Goal: Browse casually: Explore the website without a specific task or goal

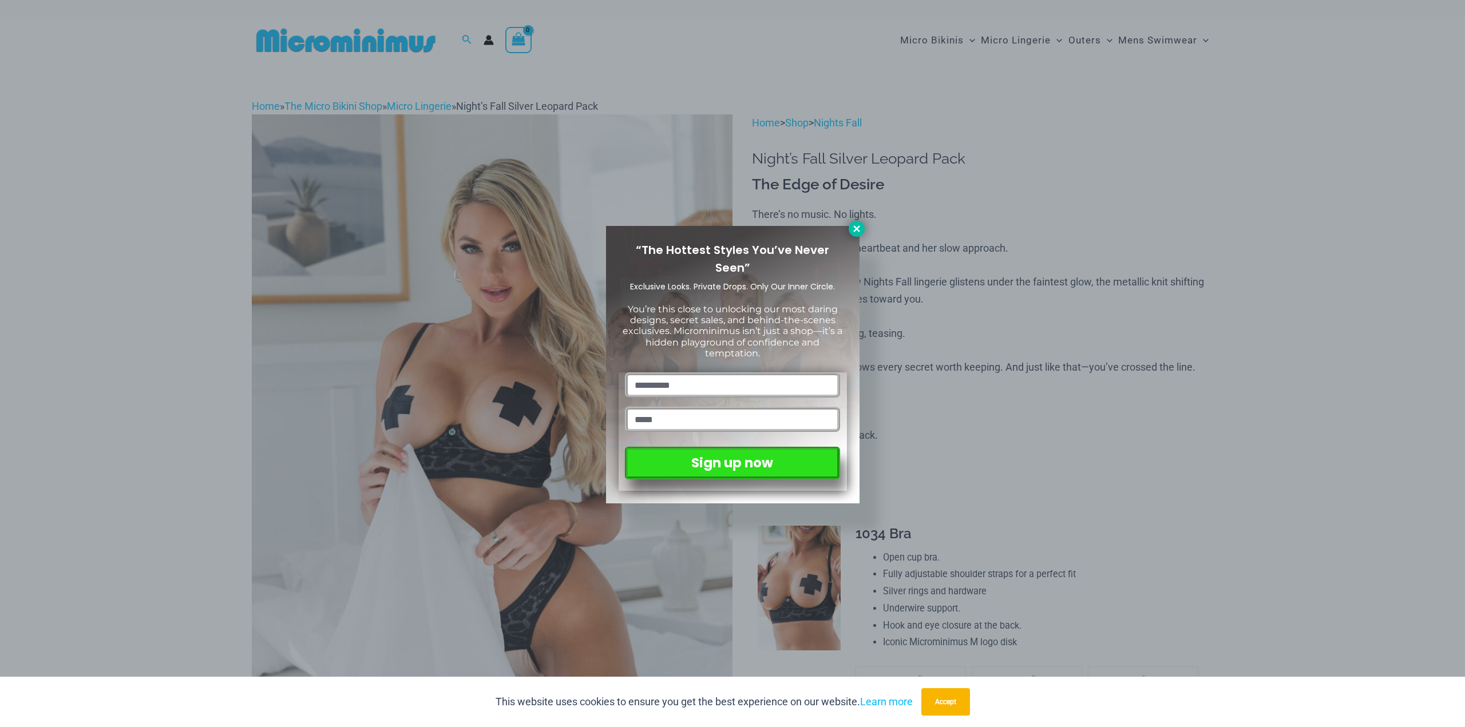
click at [854, 225] on icon at bounding box center [856, 229] width 10 height 10
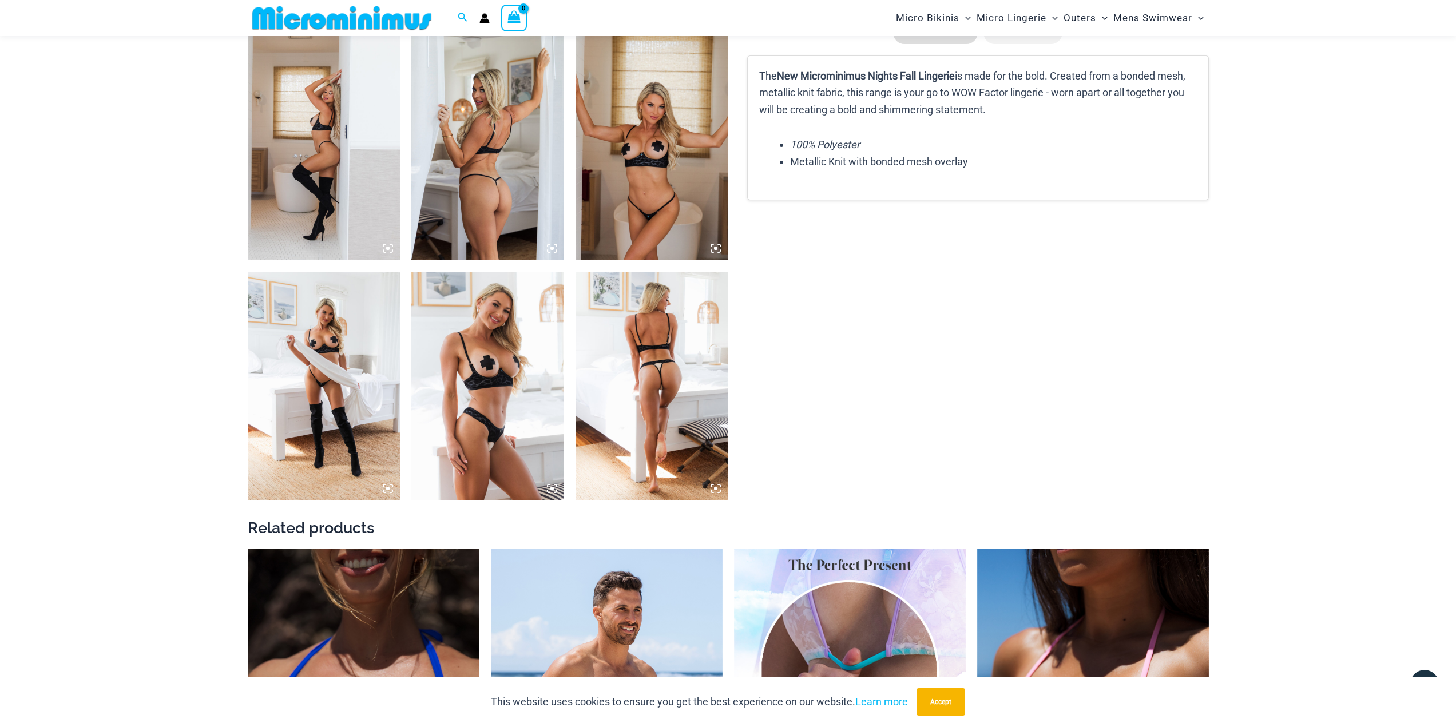
scroll to position [1535, 0]
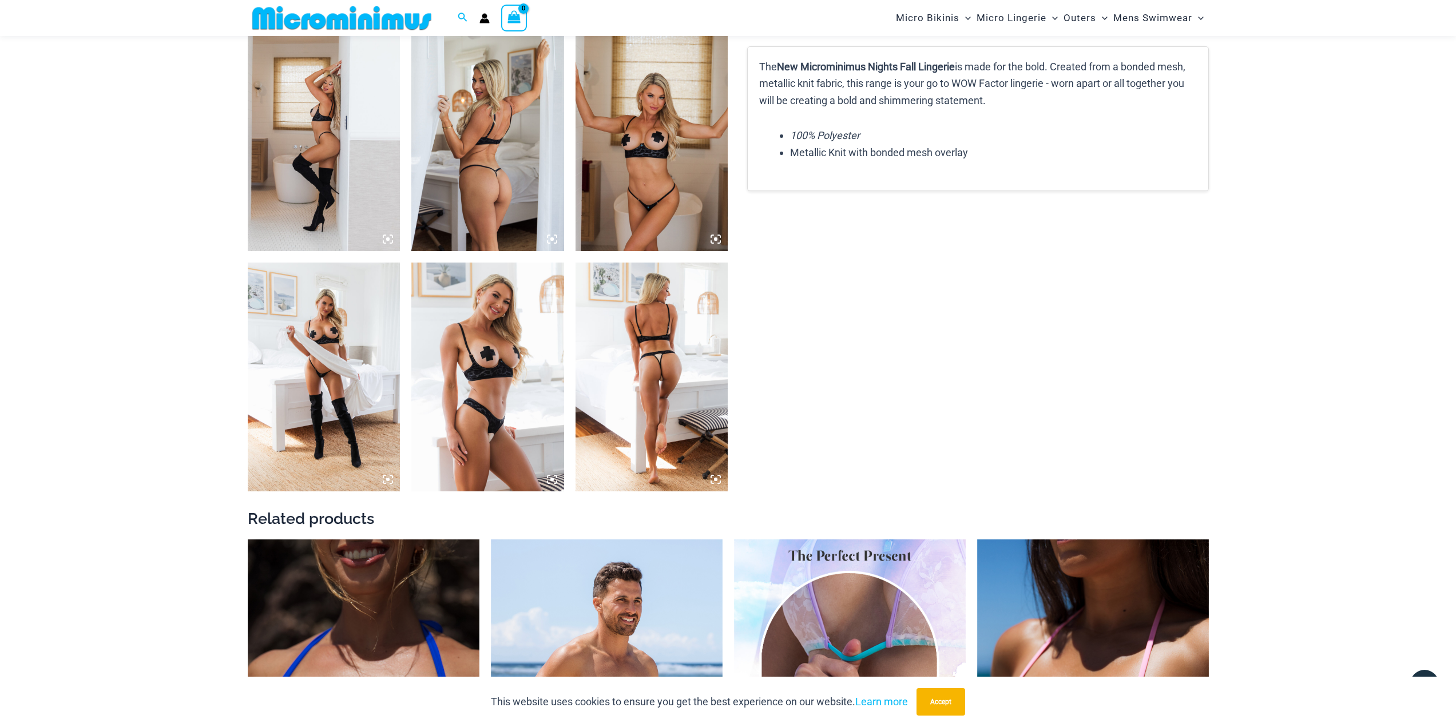
click at [490, 359] on img at bounding box center [487, 377] width 153 height 229
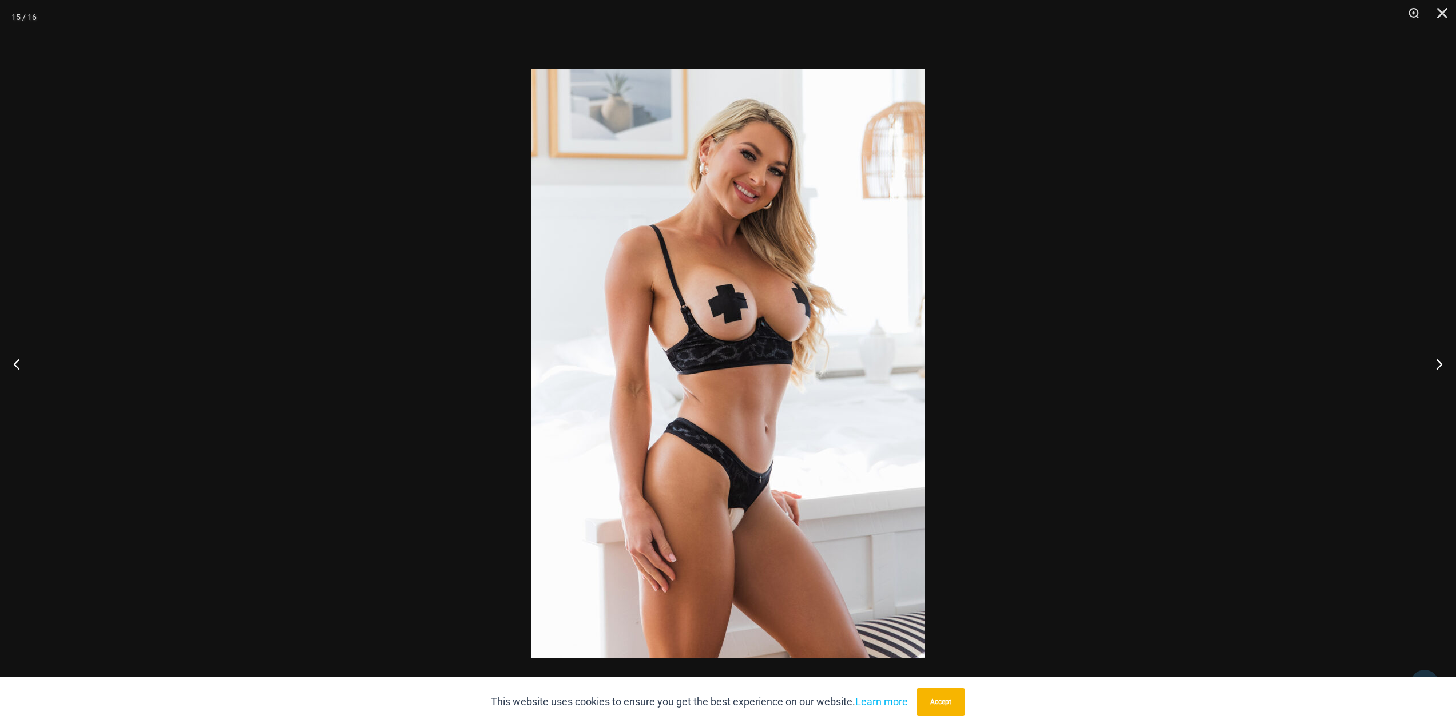
click at [1233, 394] on div at bounding box center [728, 363] width 1456 height 727
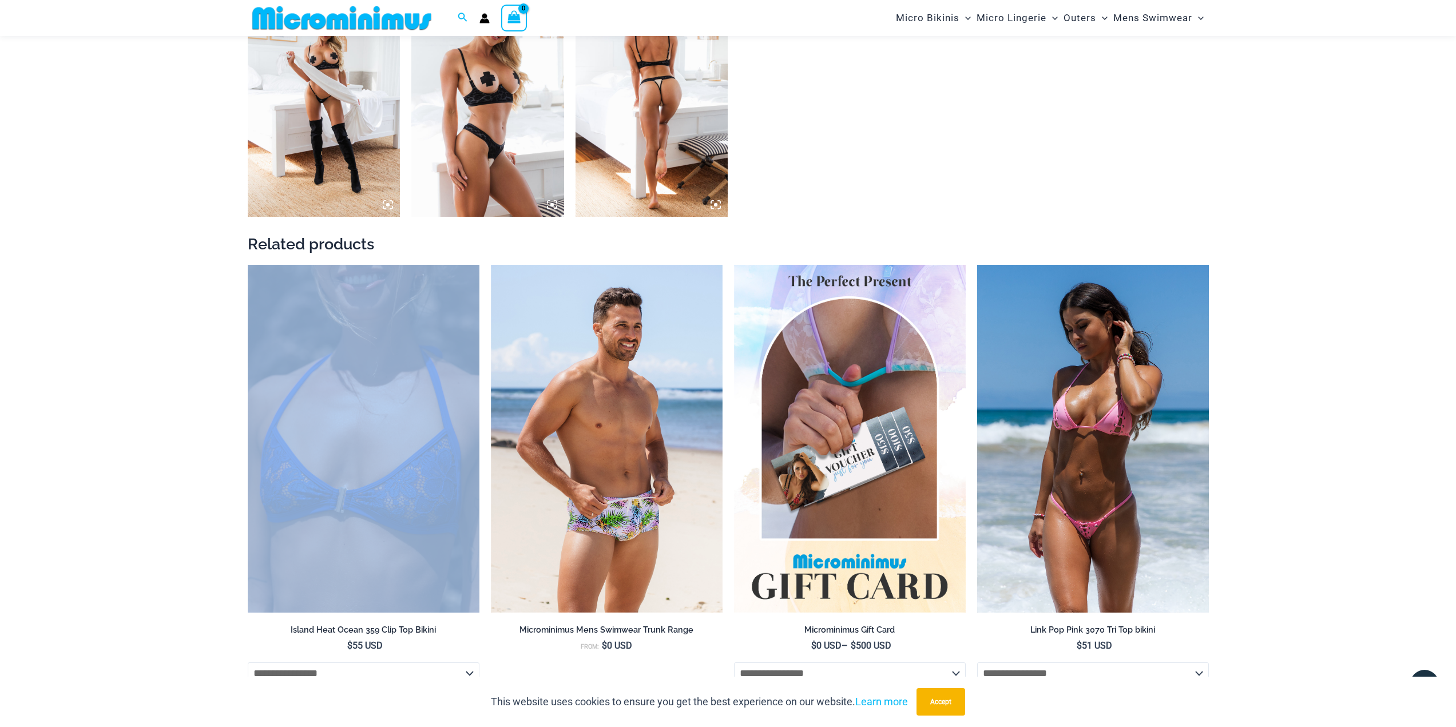
scroll to position [1821, 0]
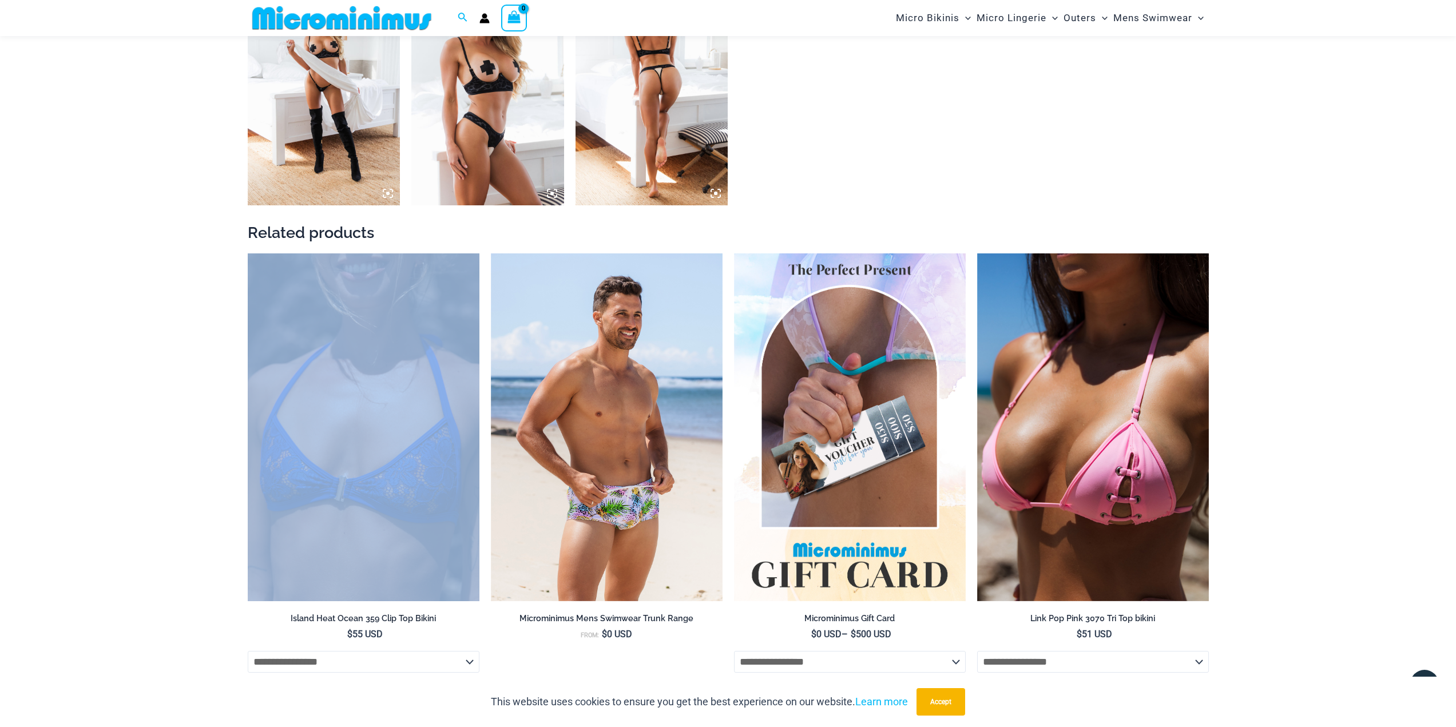
click at [497, 132] on img at bounding box center [487, 91] width 153 height 229
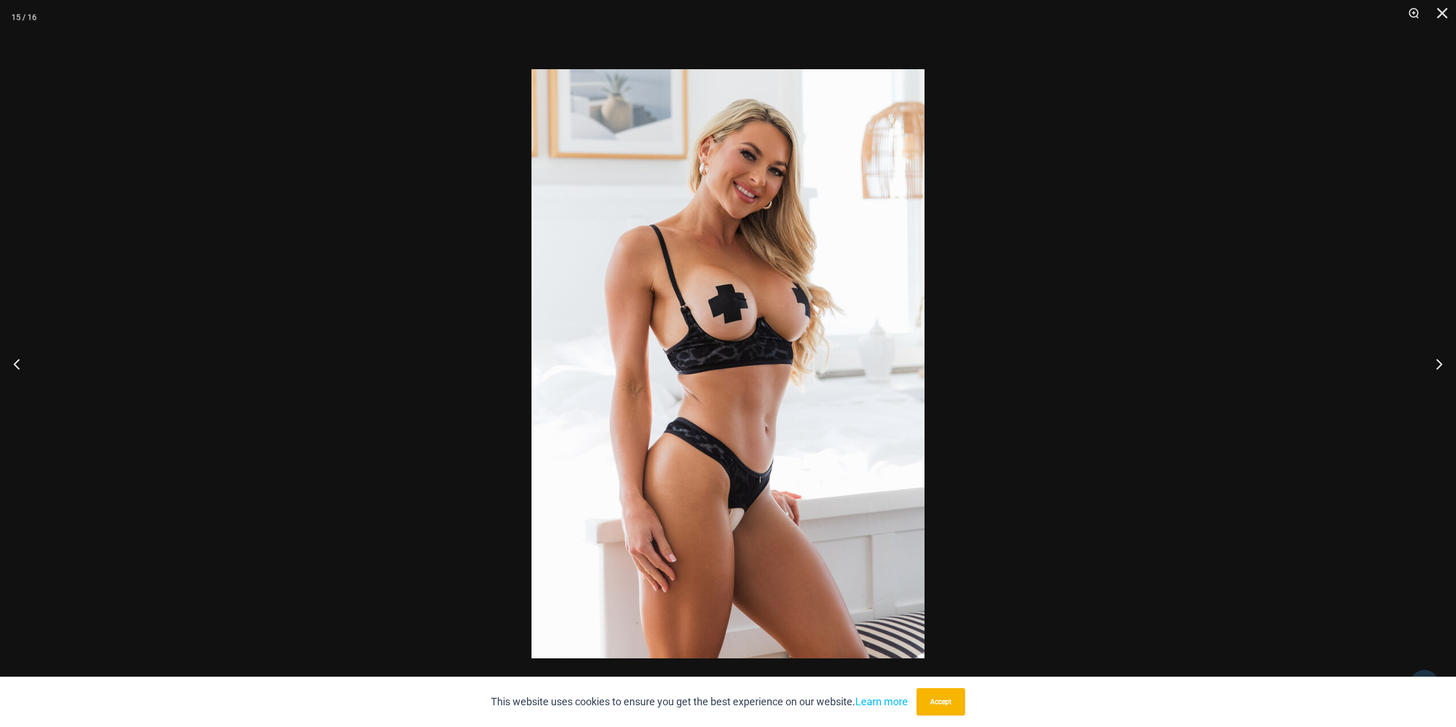
click at [1272, 329] on div at bounding box center [728, 363] width 1456 height 727
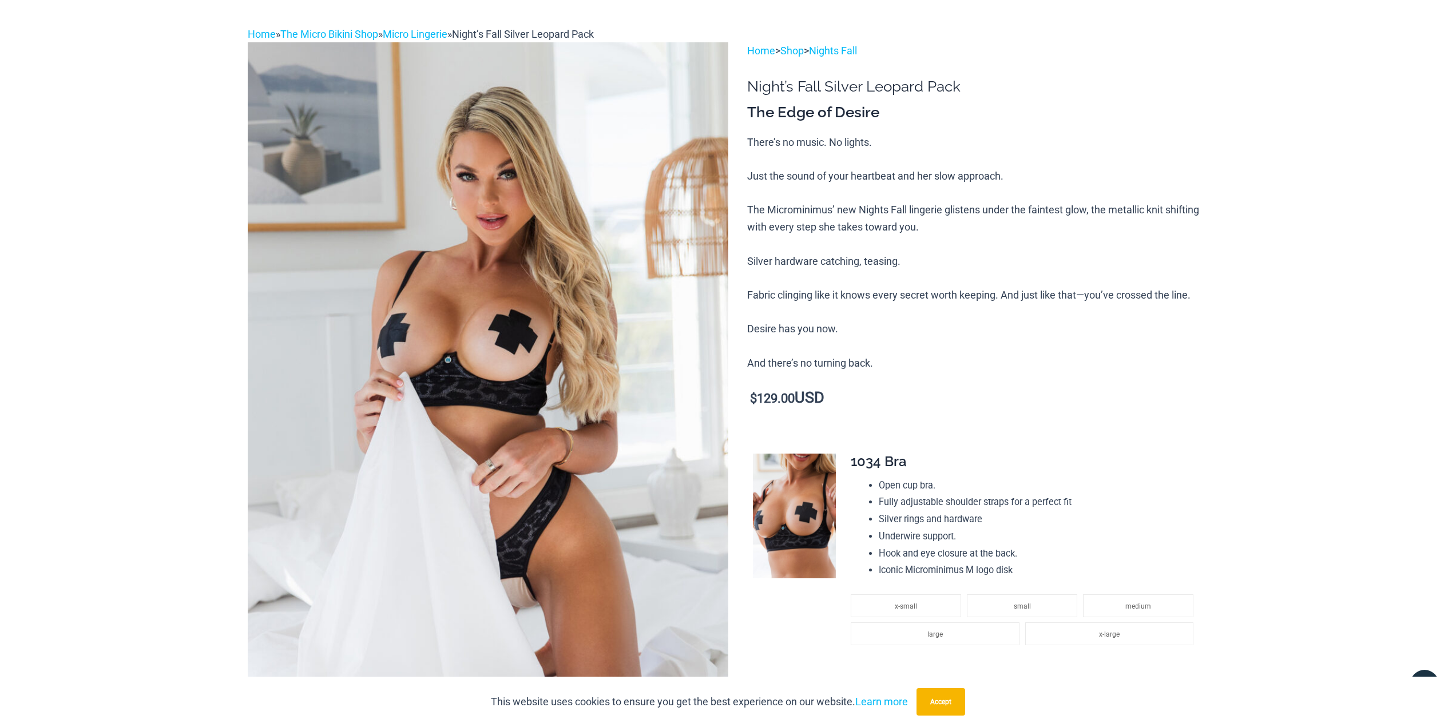
scroll to position [0, 0]
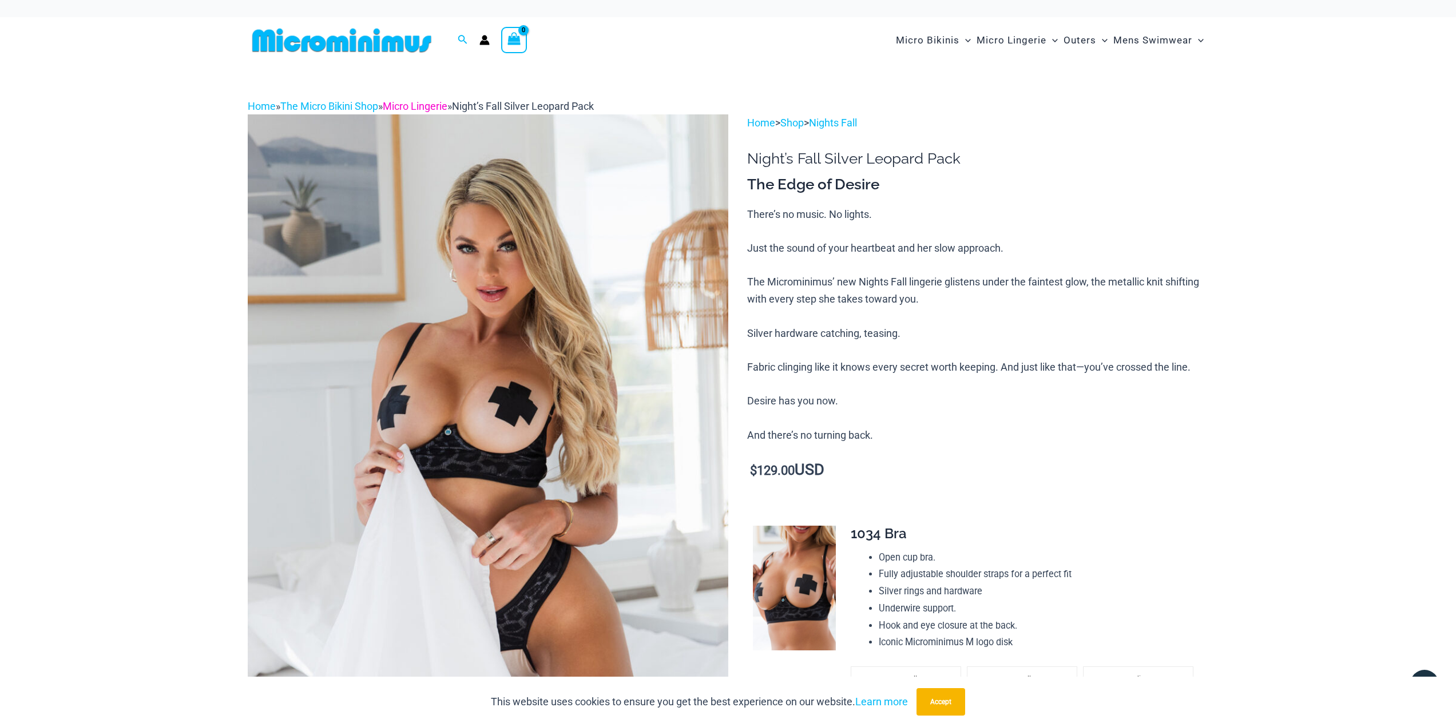
click at [441, 106] on link "Micro Lingerie" at bounding box center [415, 106] width 65 height 12
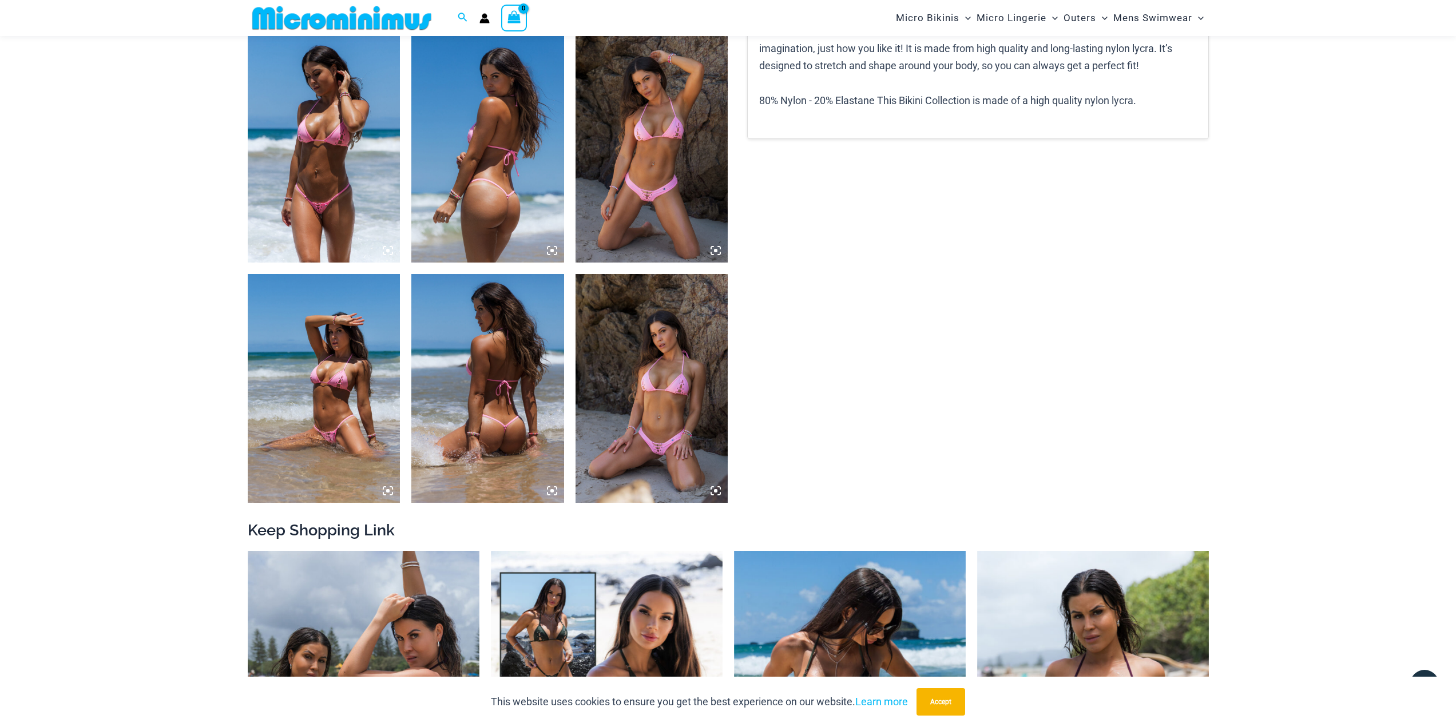
scroll to position [905, 0]
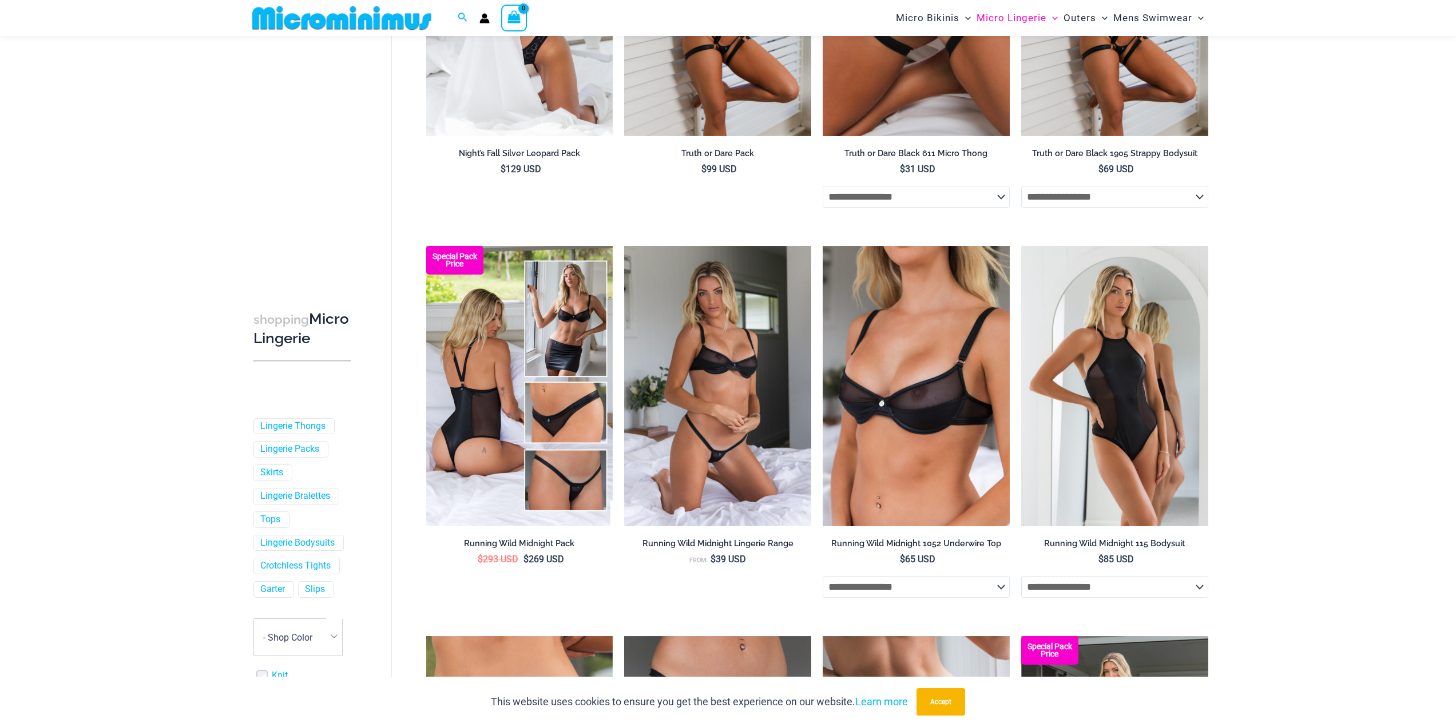
scroll to position [505, 0]
